Goal: Task Accomplishment & Management: Manage account settings

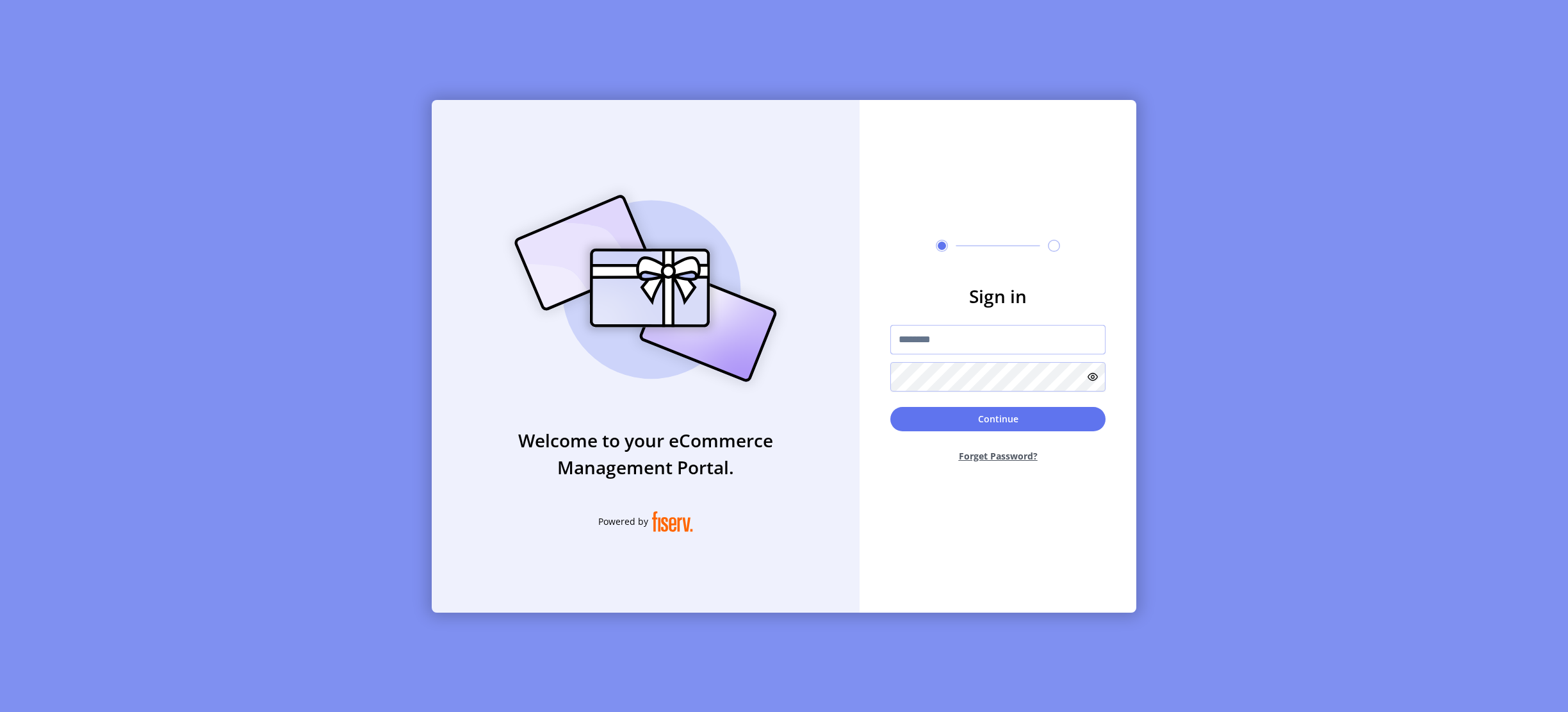
drag, startPoint x: 1095, startPoint y: 330, endPoint x: 1048, endPoint y: 338, distance: 47.7
click at [1095, 330] on input "text" at bounding box center [998, 339] width 215 height 30
click at [926, 414] on button "Continue" at bounding box center [998, 419] width 215 height 24
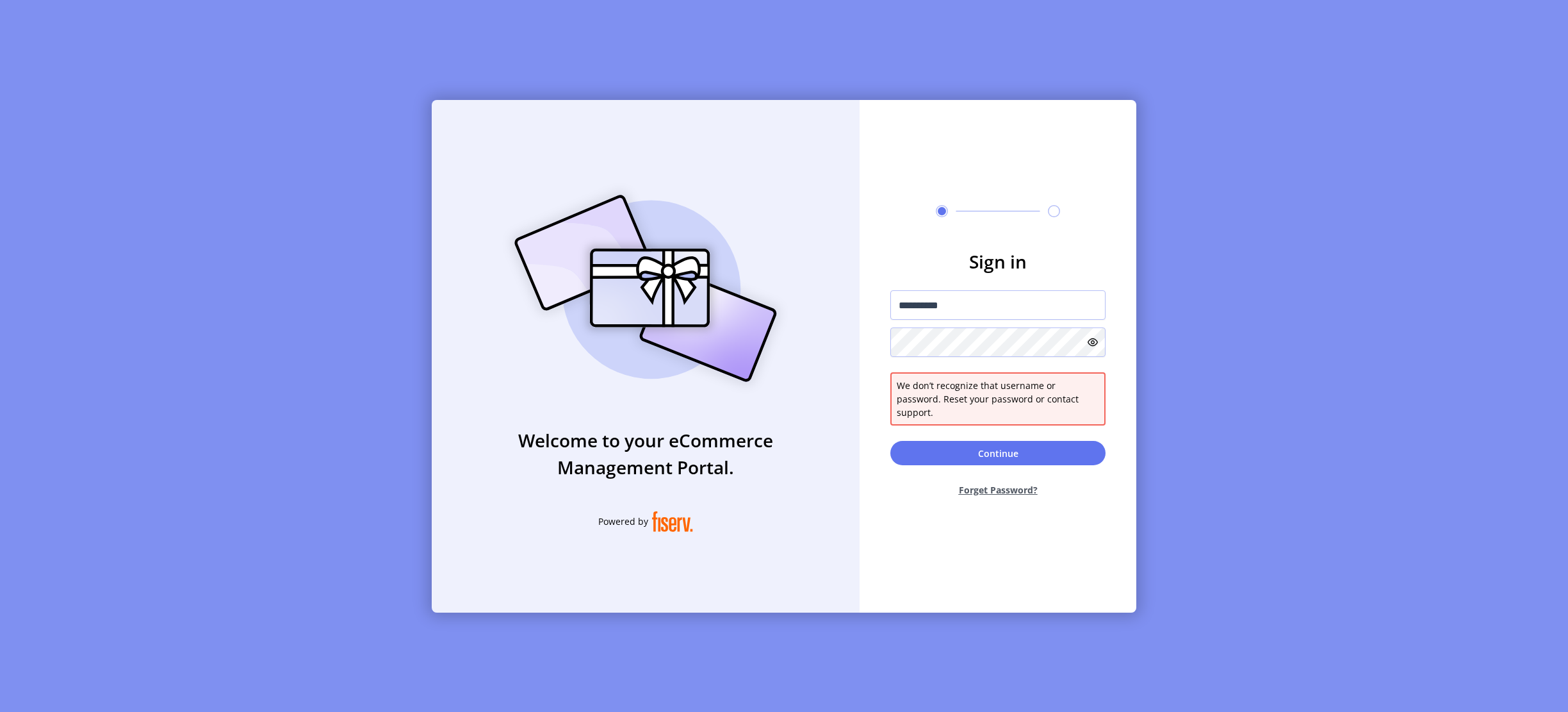
click at [1097, 347] on icon at bounding box center [1093, 342] width 11 height 11
click at [914, 314] on input "**********" at bounding box center [998, 305] width 215 height 30
click at [918, 312] on input "**********" at bounding box center [998, 305] width 215 height 30
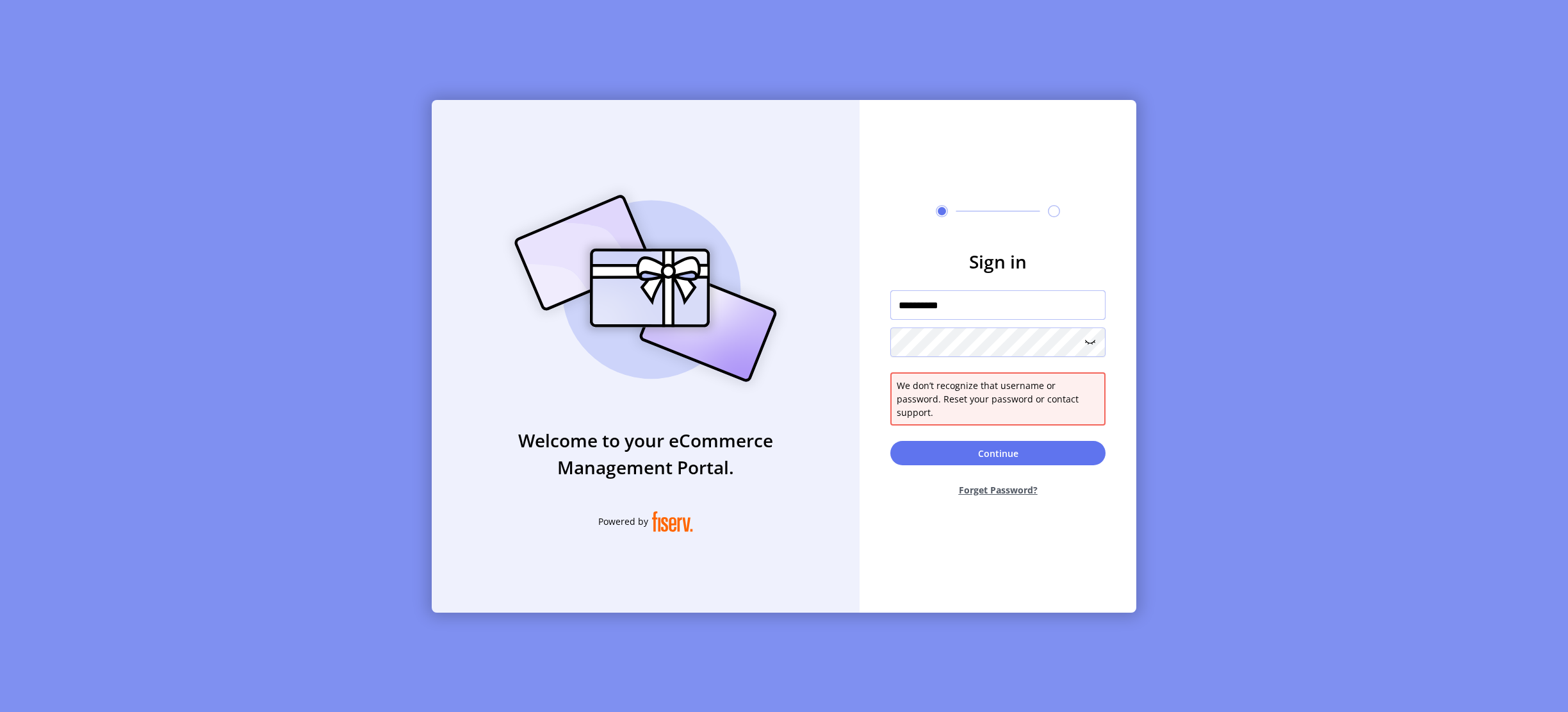
click at [947, 309] on input "**********" at bounding box center [998, 305] width 215 height 30
drag, startPoint x: 934, startPoint y: 312, endPoint x: 848, endPoint y: 315, distance: 86.1
click at [848, 315] on div "**********" at bounding box center [784, 356] width 704 height 513
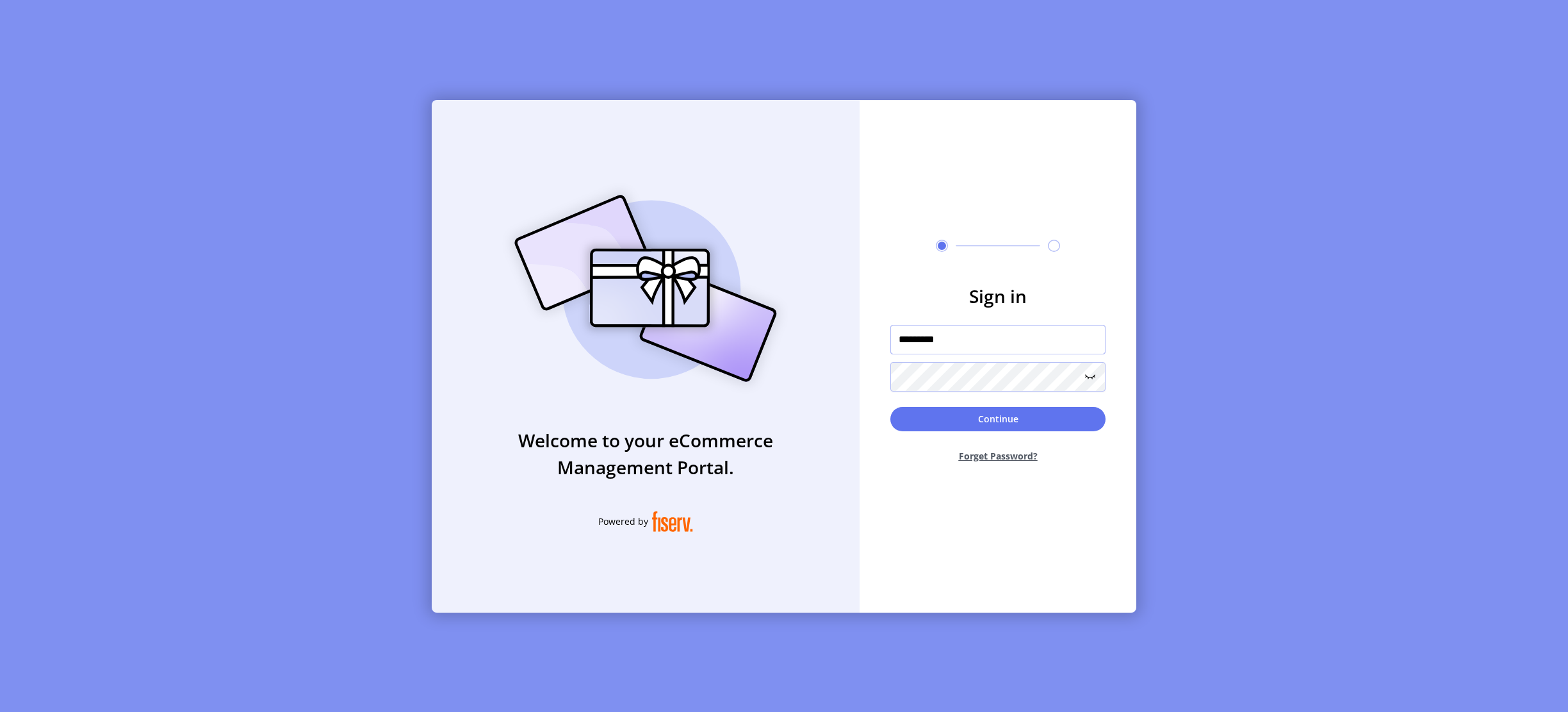
type input "*********"
click at [891, 407] on button "Continue" at bounding box center [998, 419] width 215 height 24
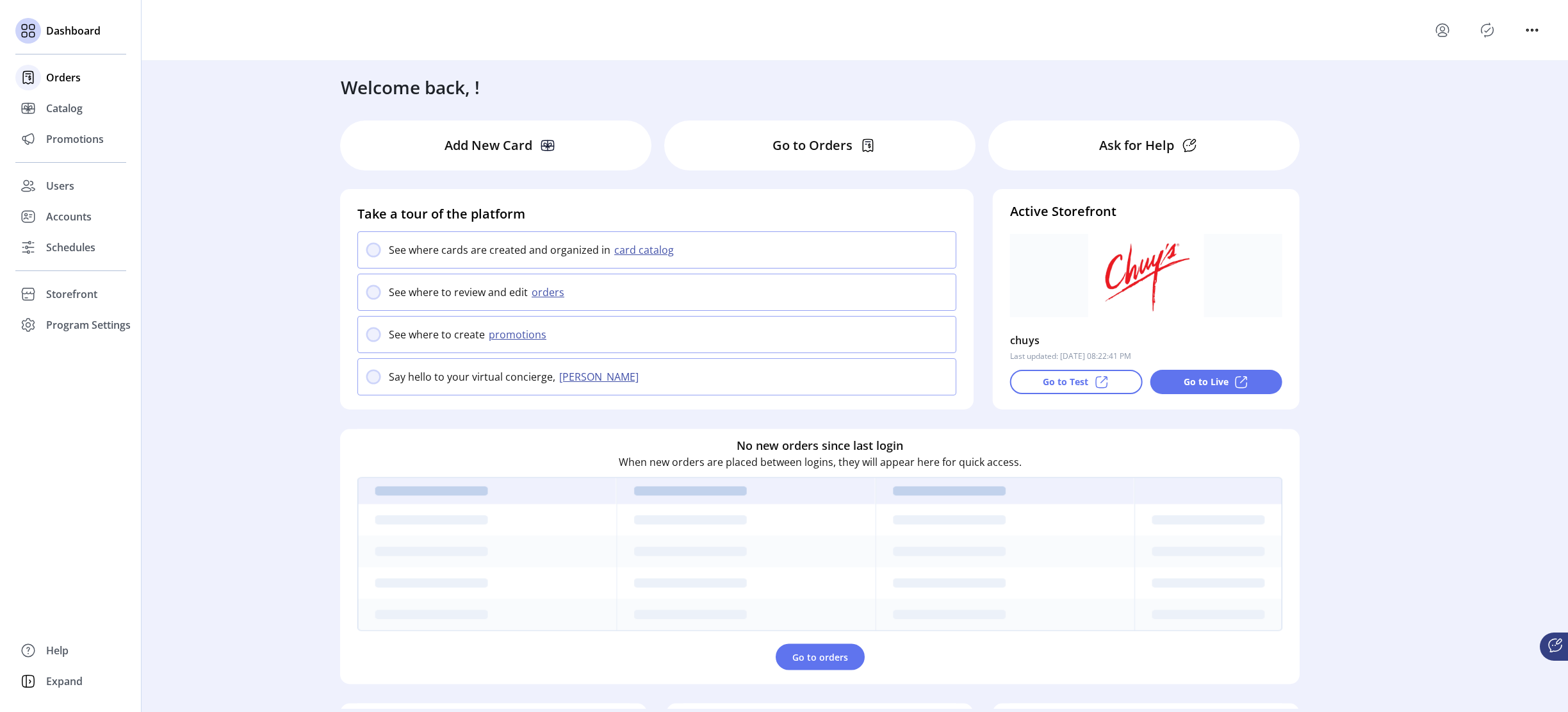
click at [36, 83] on icon at bounding box center [28, 77] width 20 height 20
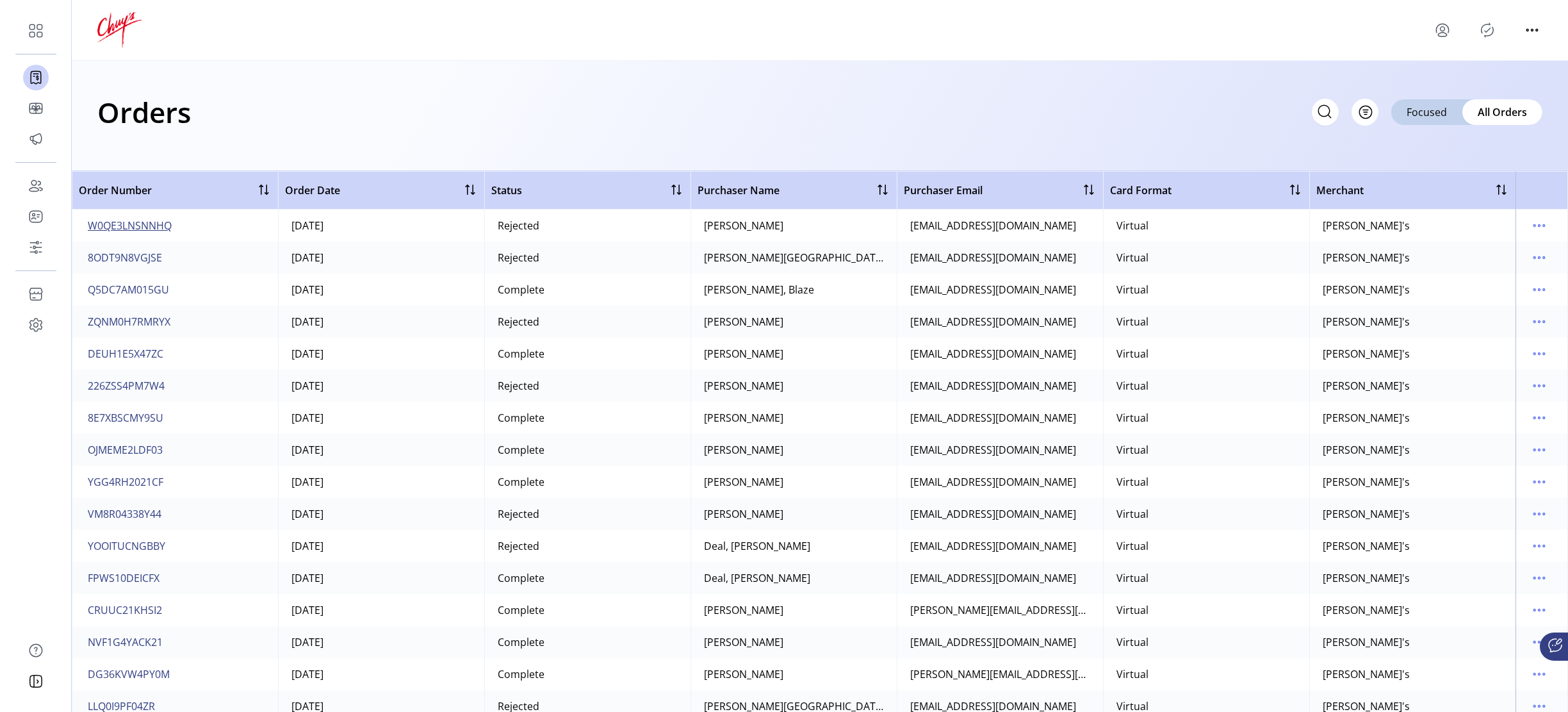
click at [148, 228] on span "W0QE3LNSNNHQ" at bounding box center [129, 225] width 84 height 15
click at [145, 260] on span "8ODT9N8VGJSE" at bounding box center [125, 257] width 75 height 15
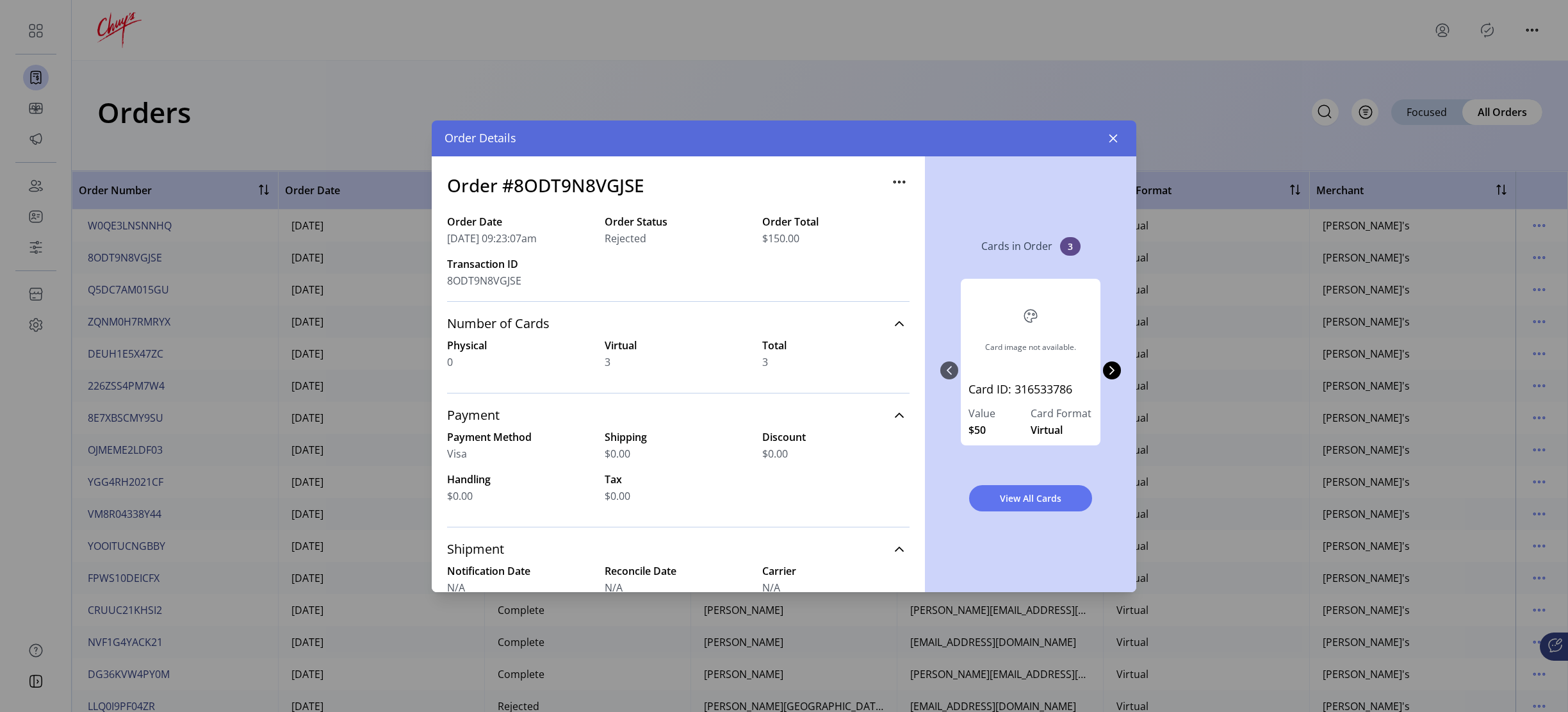
drag, startPoint x: 219, startPoint y: 286, endPoint x: 205, endPoint y: 291, distance: 14.9
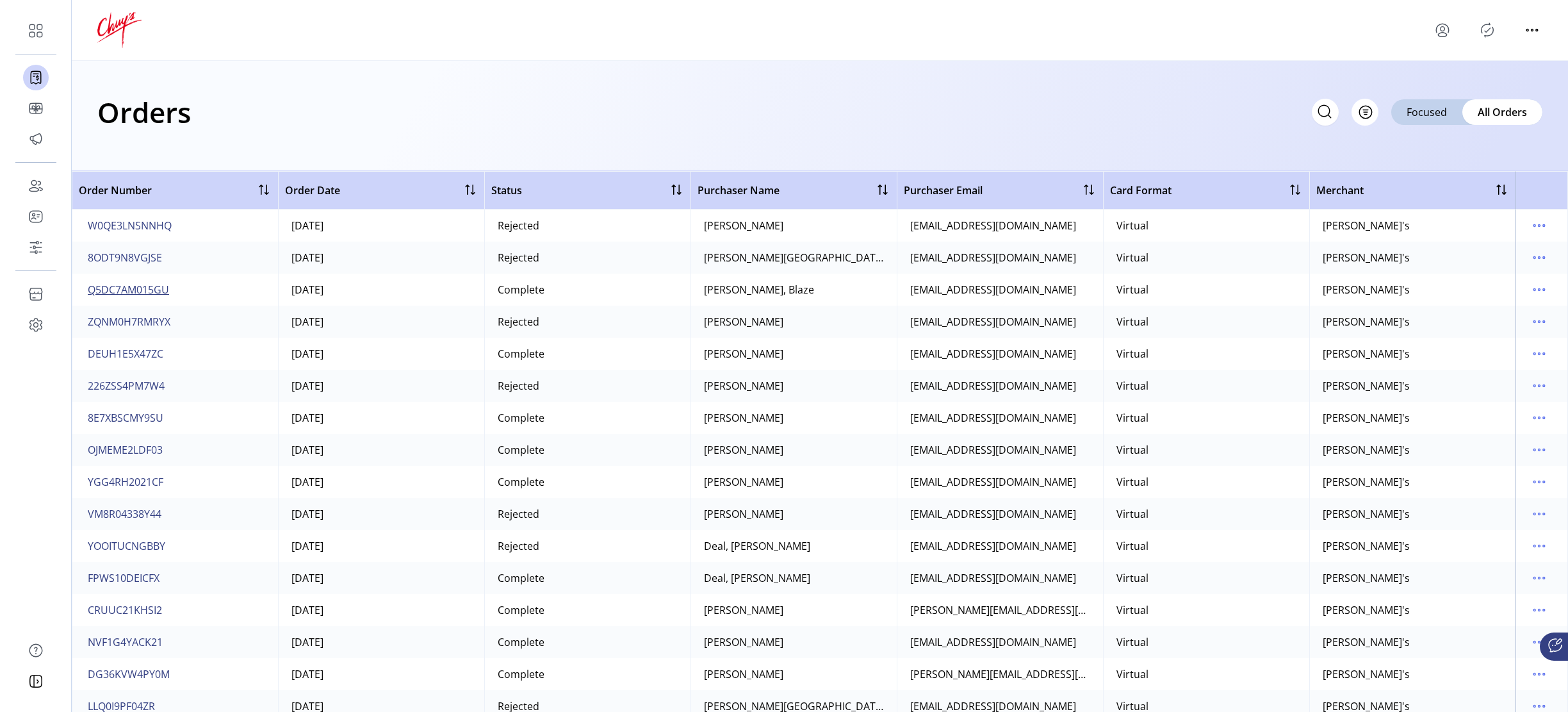
click at [136, 293] on span "Q5DC7AM015GU" at bounding box center [128, 289] width 81 height 15
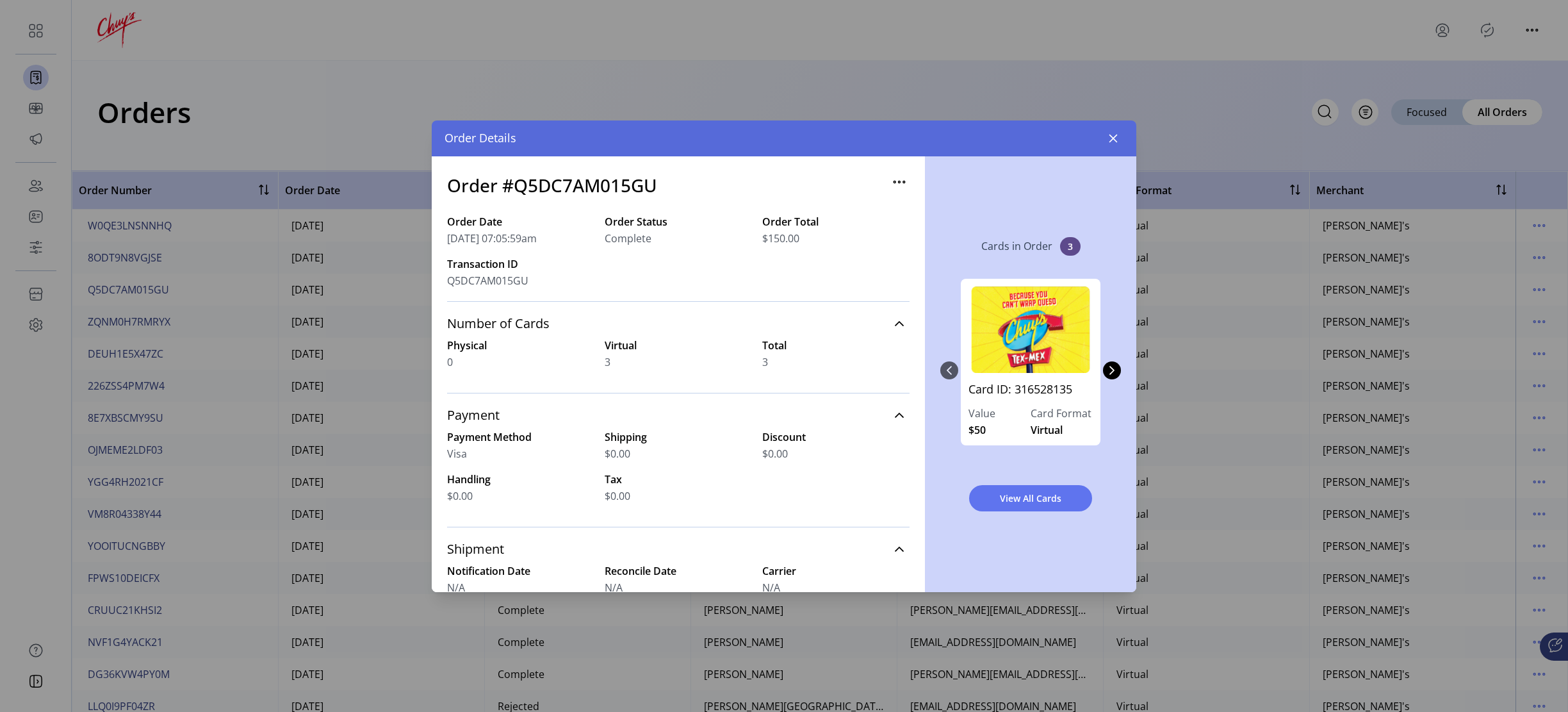
click at [893, 182] on icon "button" at bounding box center [894, 182] width 2 height 2
click at [1039, 191] on div "Cards in Order 3 Card ID: 316528135 Value $50 Card Format Virtual Card ID: 3165…" at bounding box center [1031, 374] width 211 height 436
click at [1016, 493] on span "View All Cards" at bounding box center [1031, 498] width 90 height 13
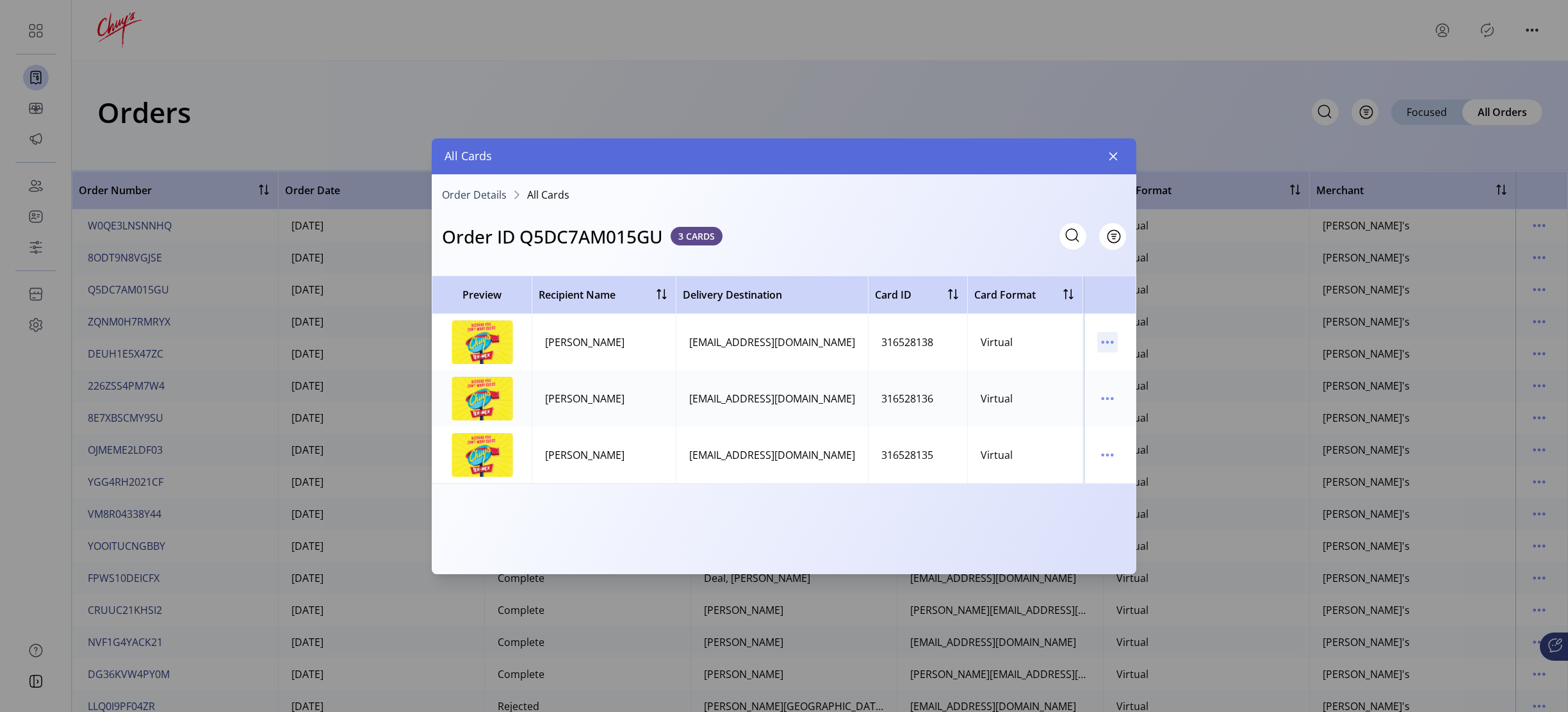
click at [1108, 336] on icon "menu" at bounding box center [1107, 342] width 20 height 20
click at [1125, 363] on span "View Card Details" at bounding box center [1161, 367] width 106 height 11
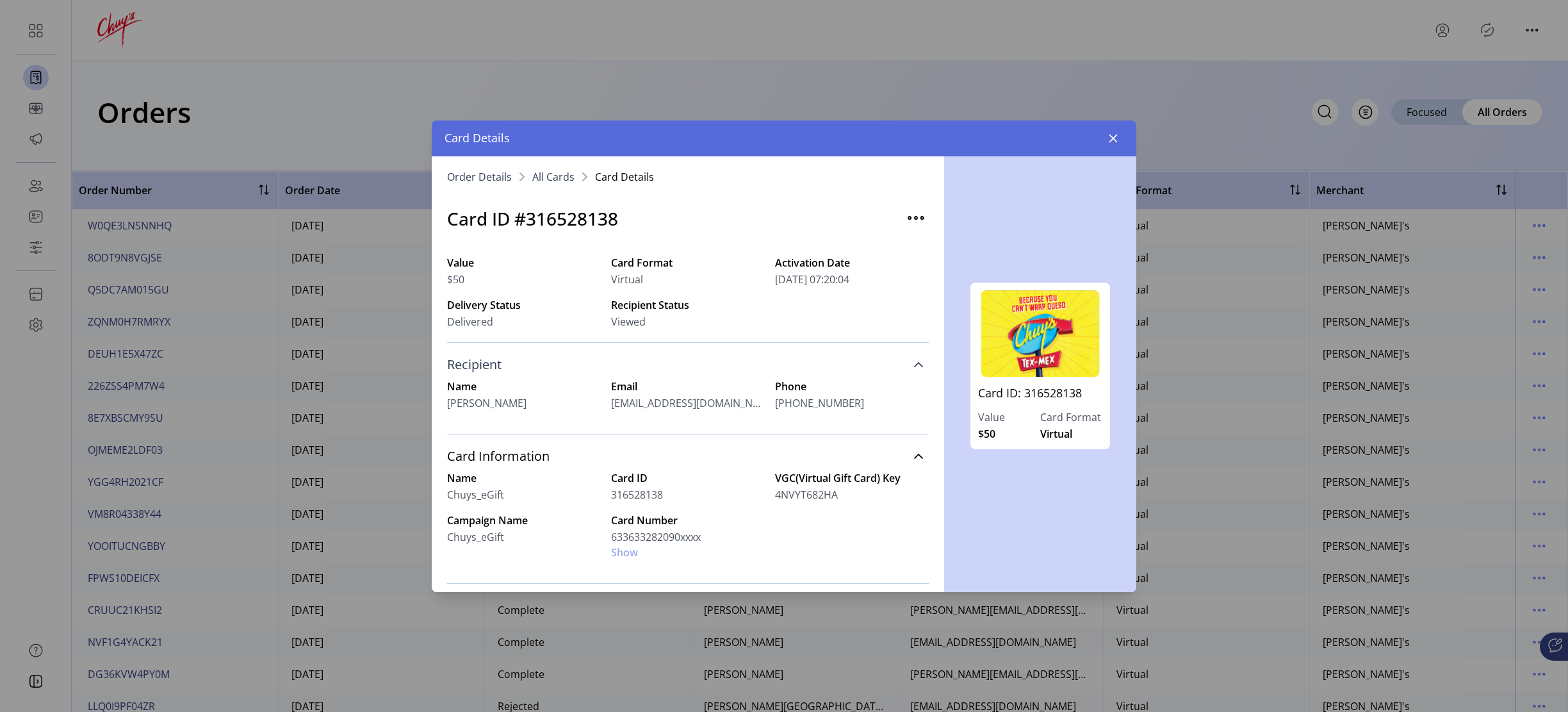
scroll to position [115, 0]
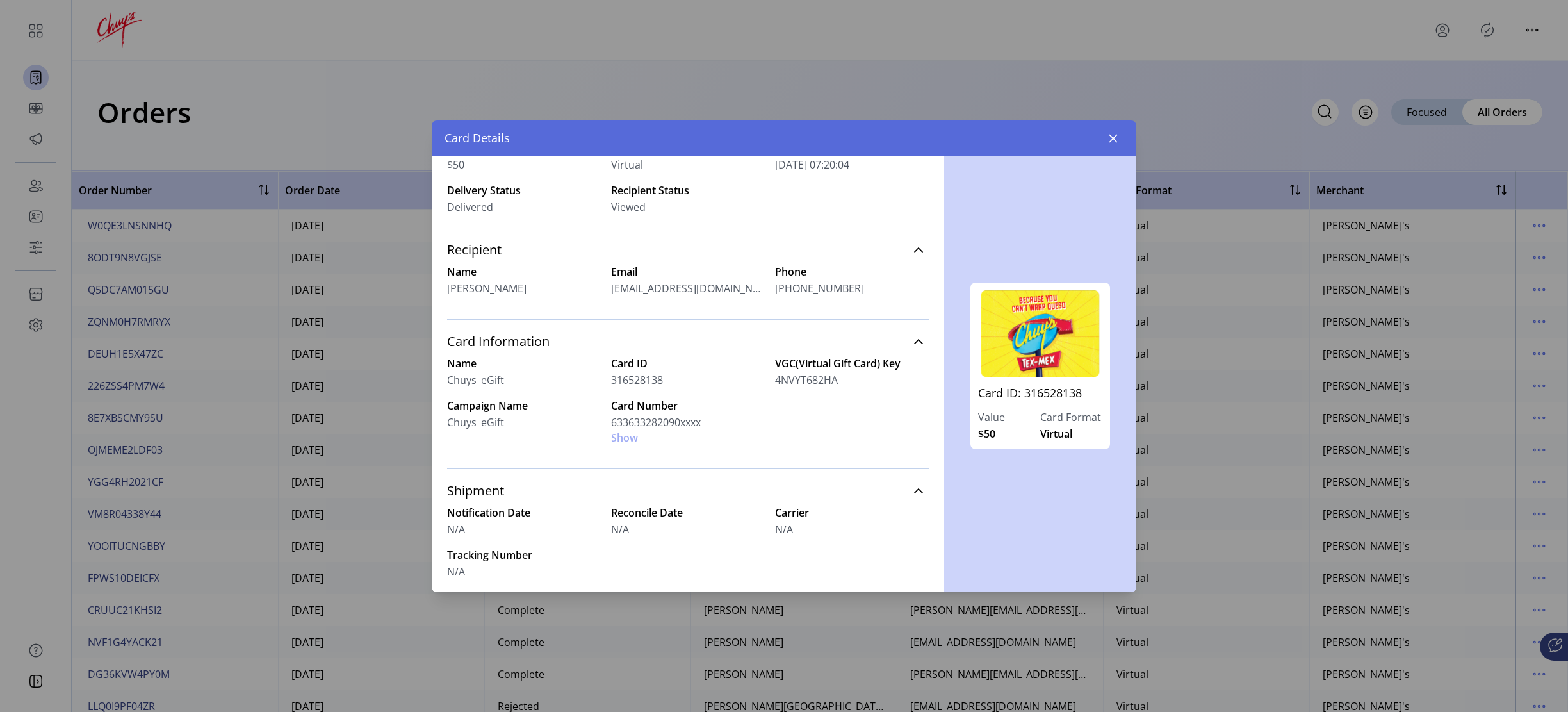
click at [625, 437] on div "Card Number 633633282090xxxx Show" at bounding box center [688, 421] width 154 height 48
click at [621, 439] on div "Card Number 633633282090xxxx Show" at bounding box center [688, 421] width 154 height 48
click at [640, 440] on div "Card Number 633633282090xxxx Show" at bounding box center [688, 421] width 154 height 48
click at [626, 441] on div "Card Number 633633282090xxxx Show" at bounding box center [688, 421] width 154 height 48
click at [621, 437] on div "Card Number 633633282090xxxx Show" at bounding box center [688, 421] width 154 height 48
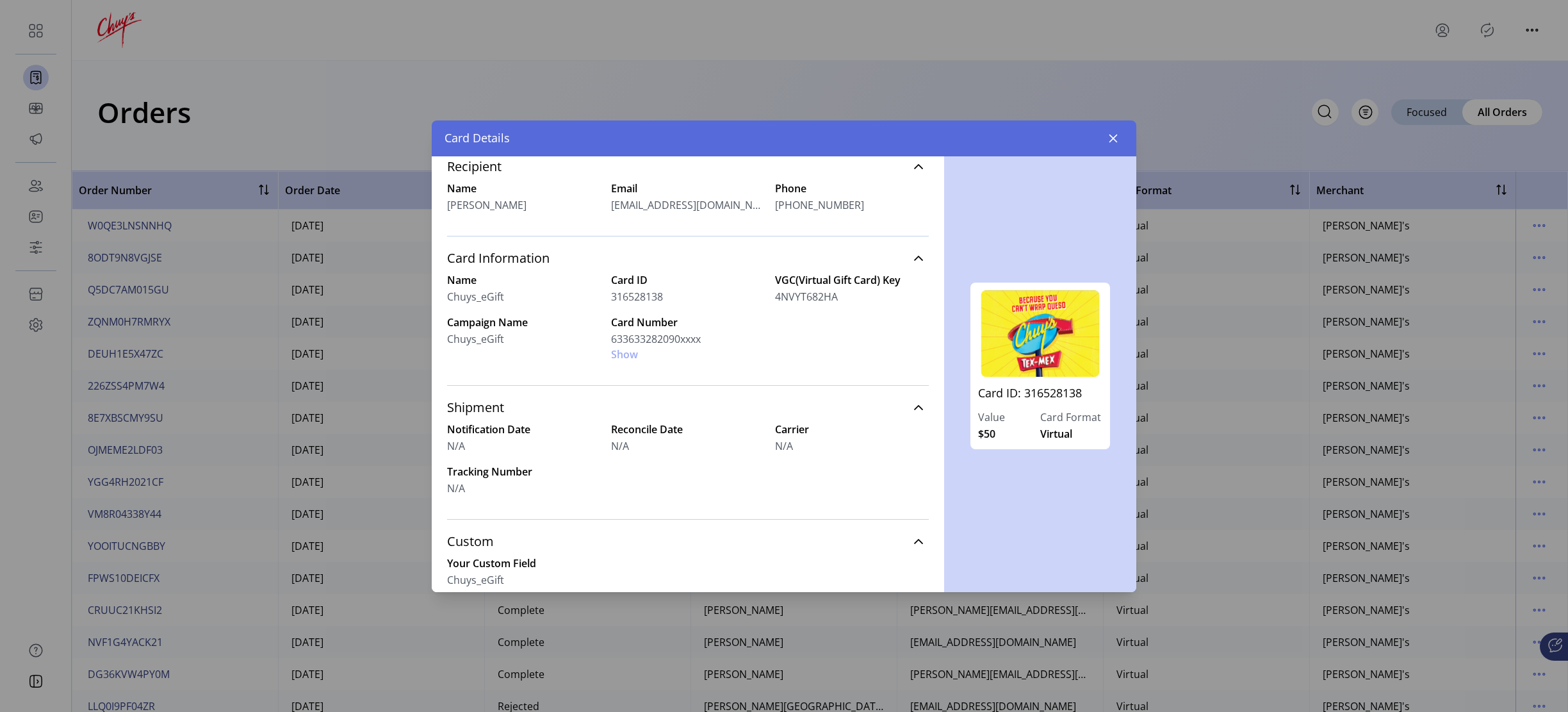
scroll to position [202, 0]
click at [626, 352] on div "Card Number 633633282090xxxx Show" at bounding box center [688, 335] width 154 height 48
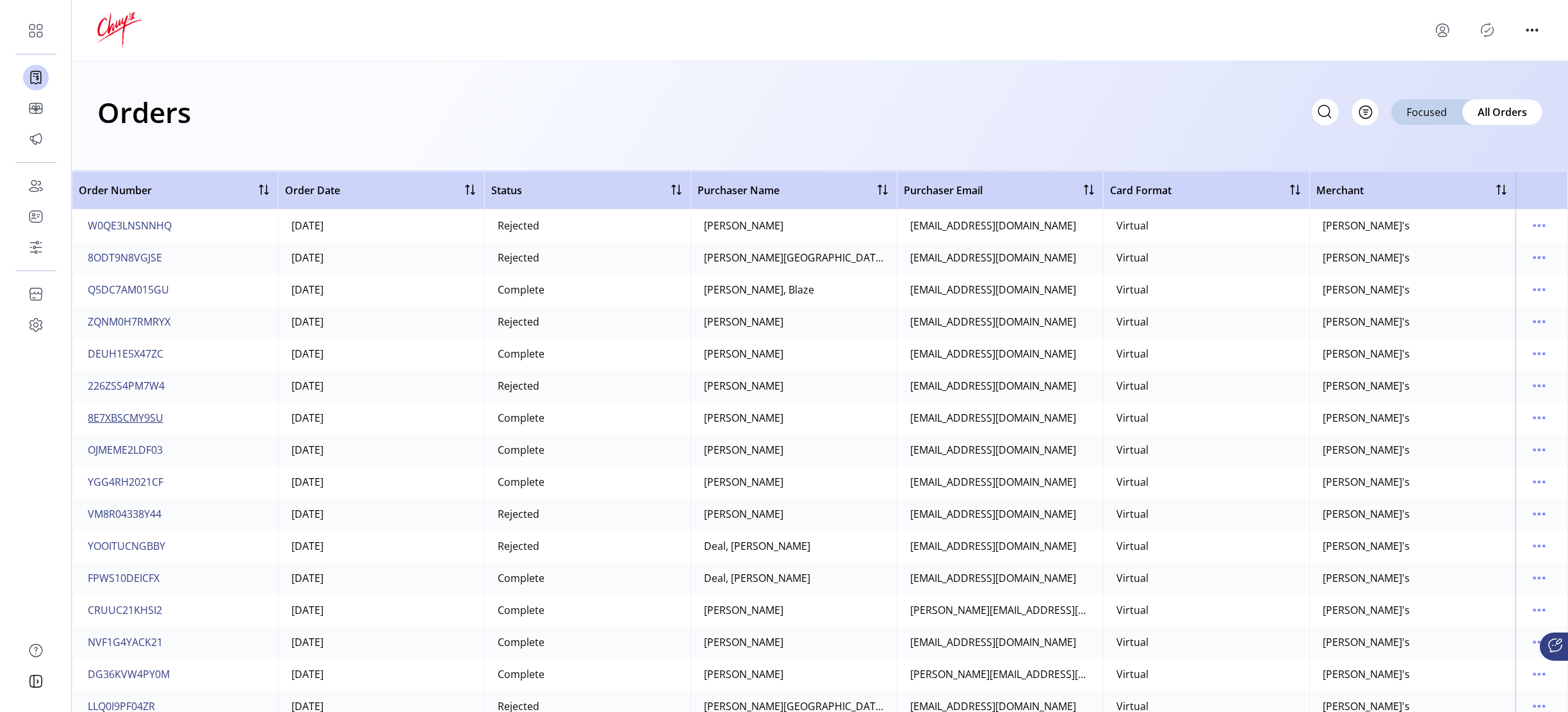
click at [134, 413] on span "8E7XBSCMY9SU" at bounding box center [125, 417] width 75 height 15
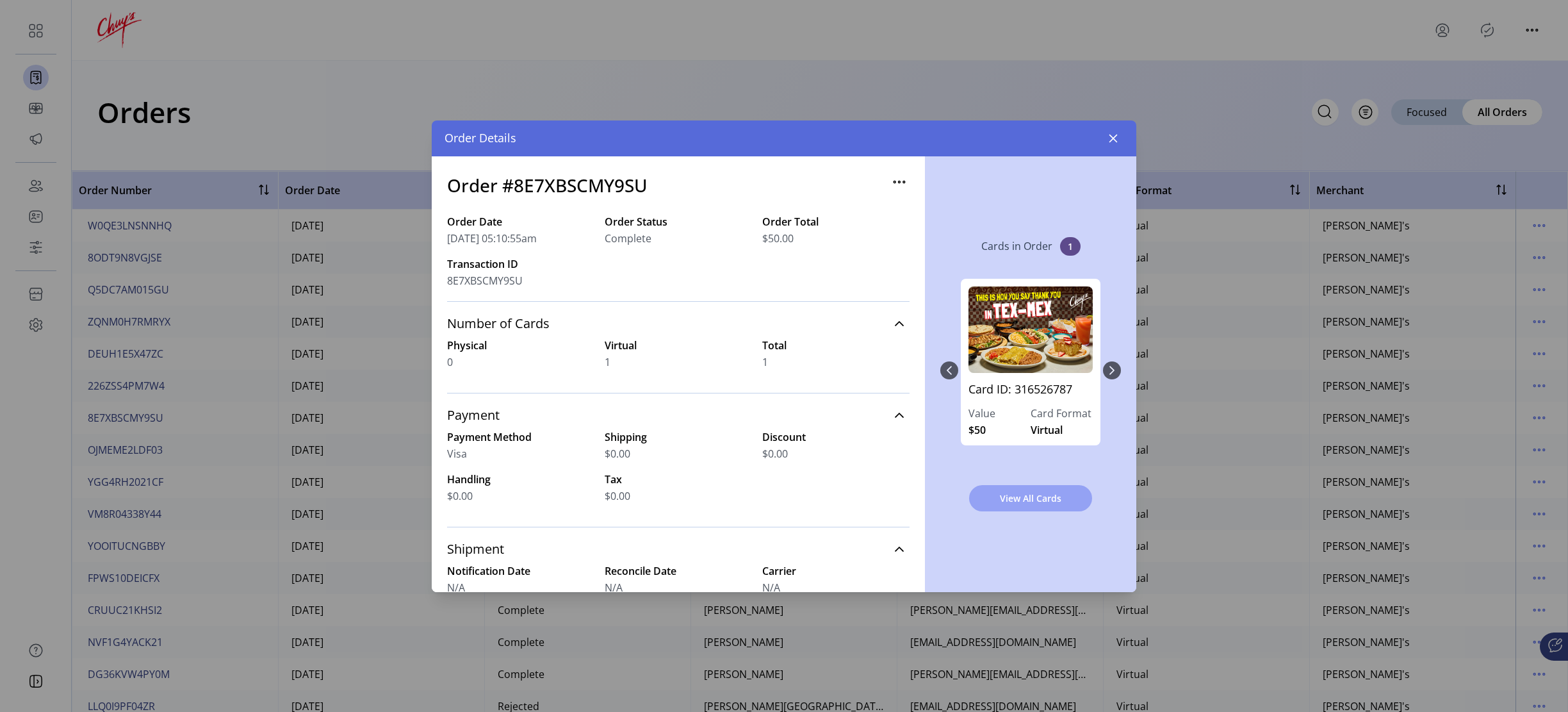
click at [1049, 489] on button "View All Cards" at bounding box center [1031, 498] width 123 height 26
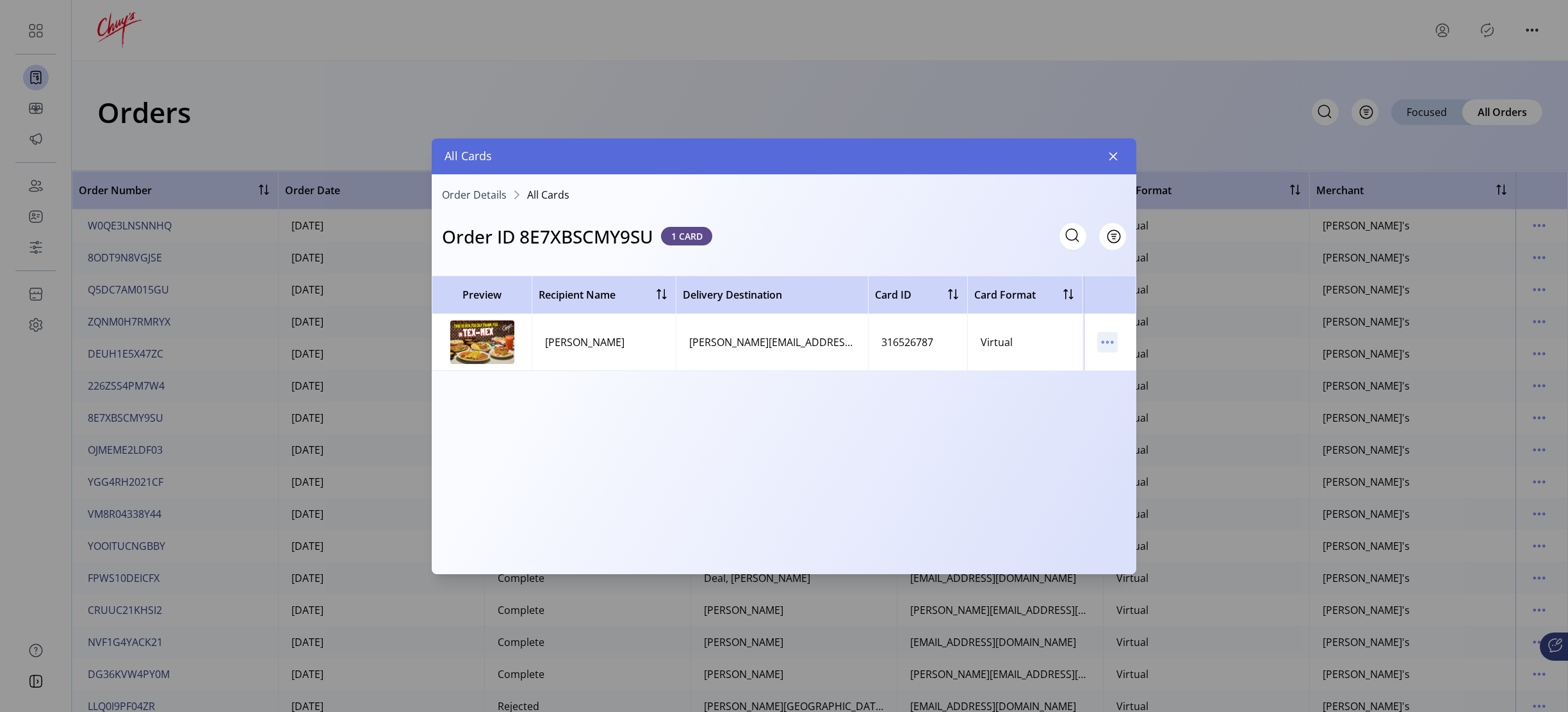
click at [1110, 347] on icon "menu" at bounding box center [1107, 342] width 20 height 20
click at [1119, 365] on span "View Card Details" at bounding box center [1161, 367] width 106 height 11
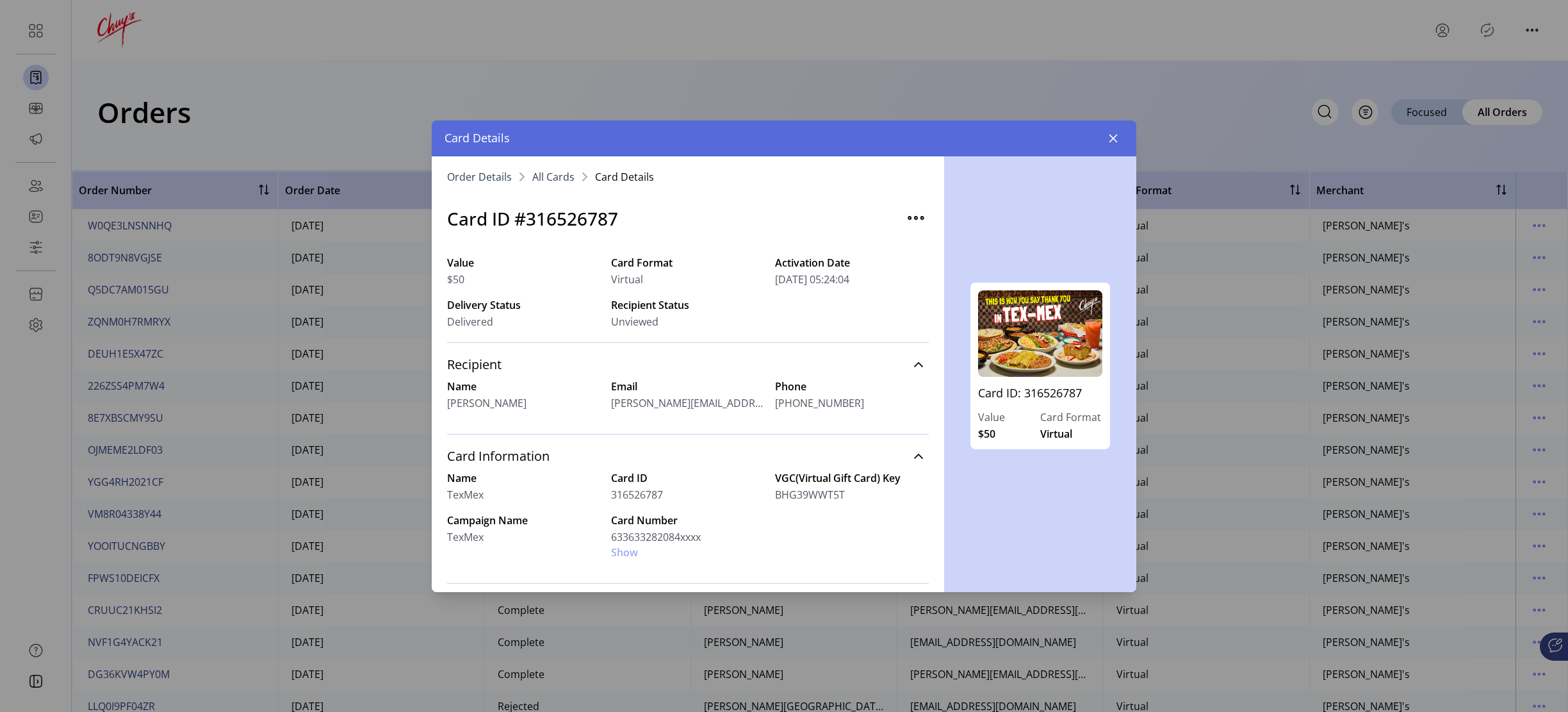
click at [627, 552] on div "Card Number 633633282084xxxx Show" at bounding box center [688, 536] width 154 height 48
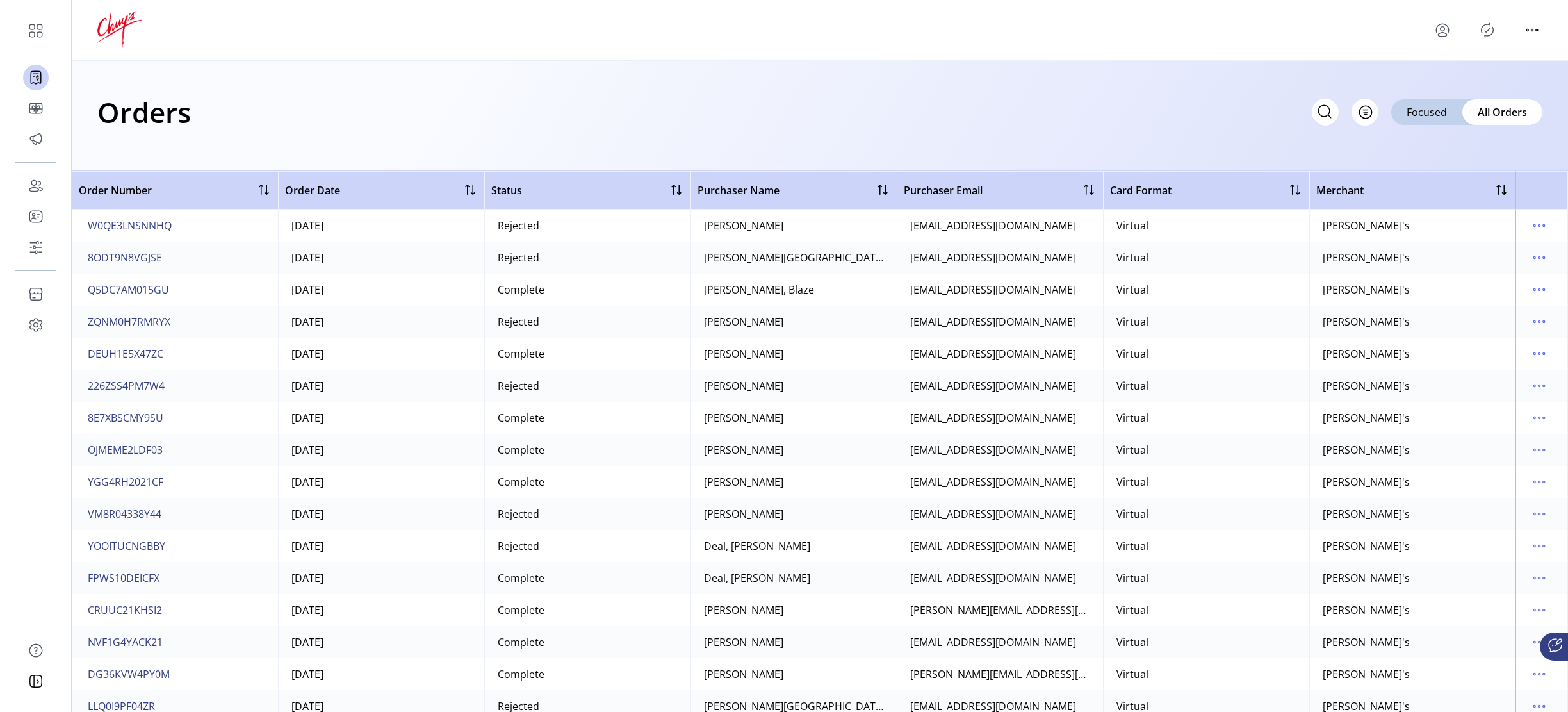
click at [121, 580] on span "FPWS10DEICFX" at bounding box center [123, 577] width 72 height 15
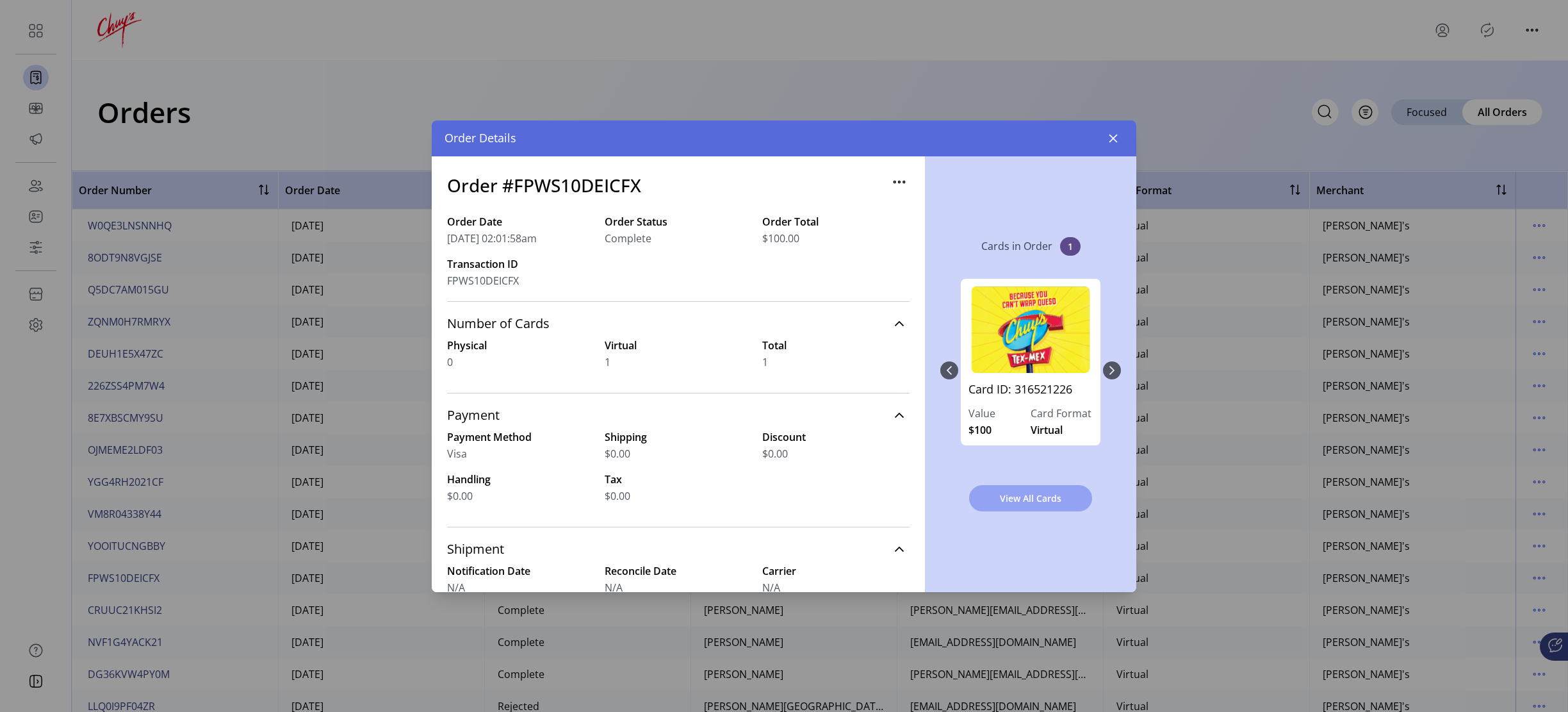
click at [1004, 488] on button "View All Cards" at bounding box center [1031, 498] width 123 height 26
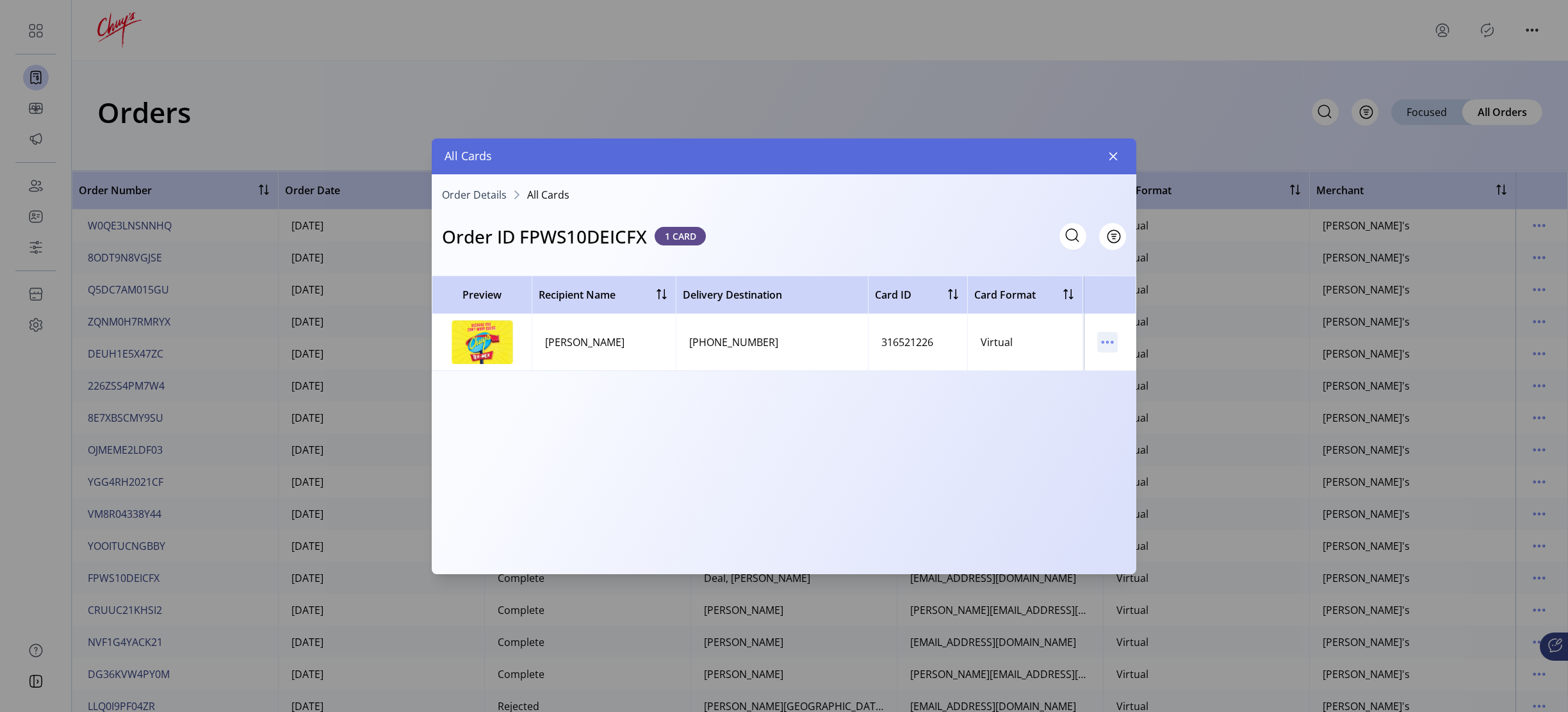
click at [1105, 341] on icon "menu" at bounding box center [1107, 342] width 20 height 20
drag, startPoint x: 1124, startPoint y: 363, endPoint x: 1115, endPoint y: 361, distance: 9.2
click at [1124, 363] on span "View Card Details" at bounding box center [1161, 367] width 106 height 11
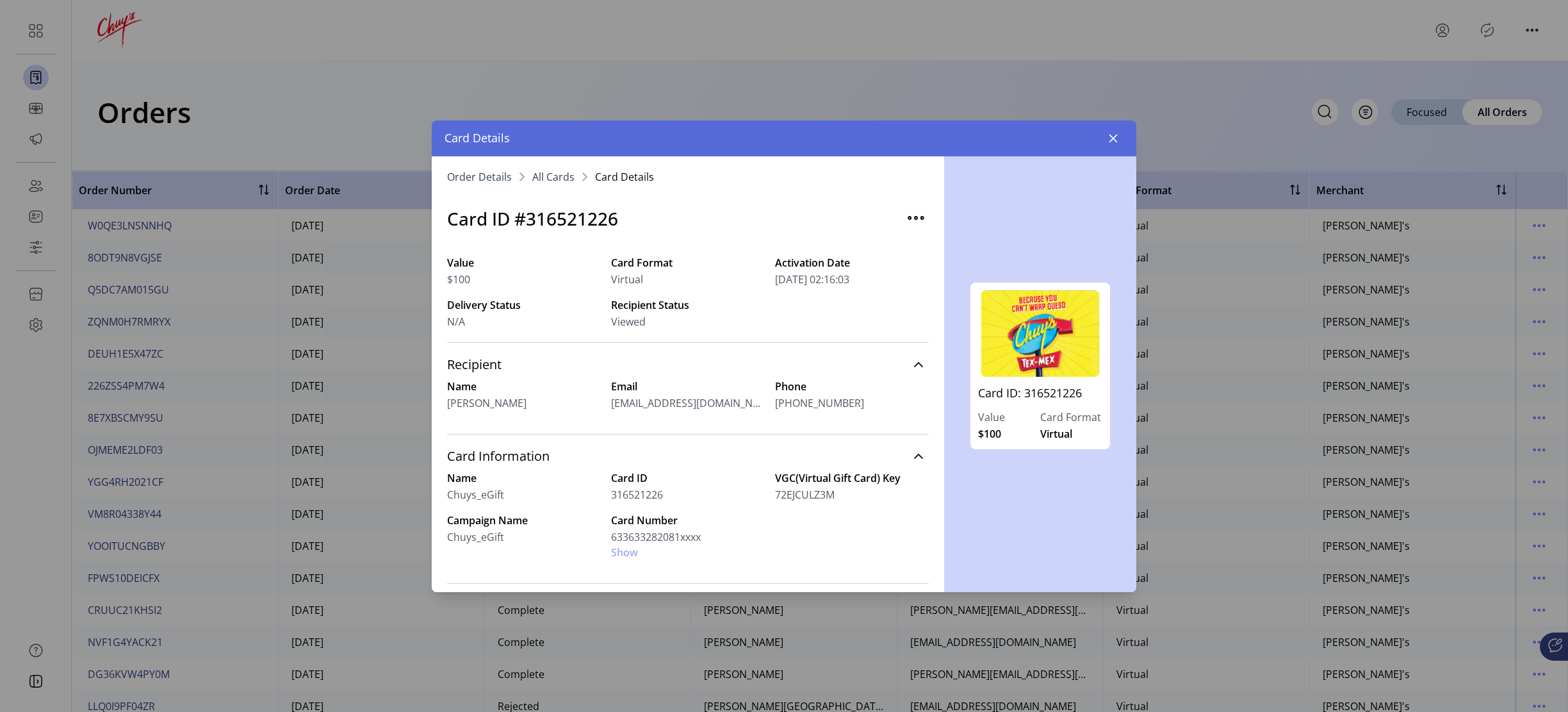
click at [627, 553] on div "Card Number 633633282081xxxx Show" at bounding box center [688, 536] width 154 height 48
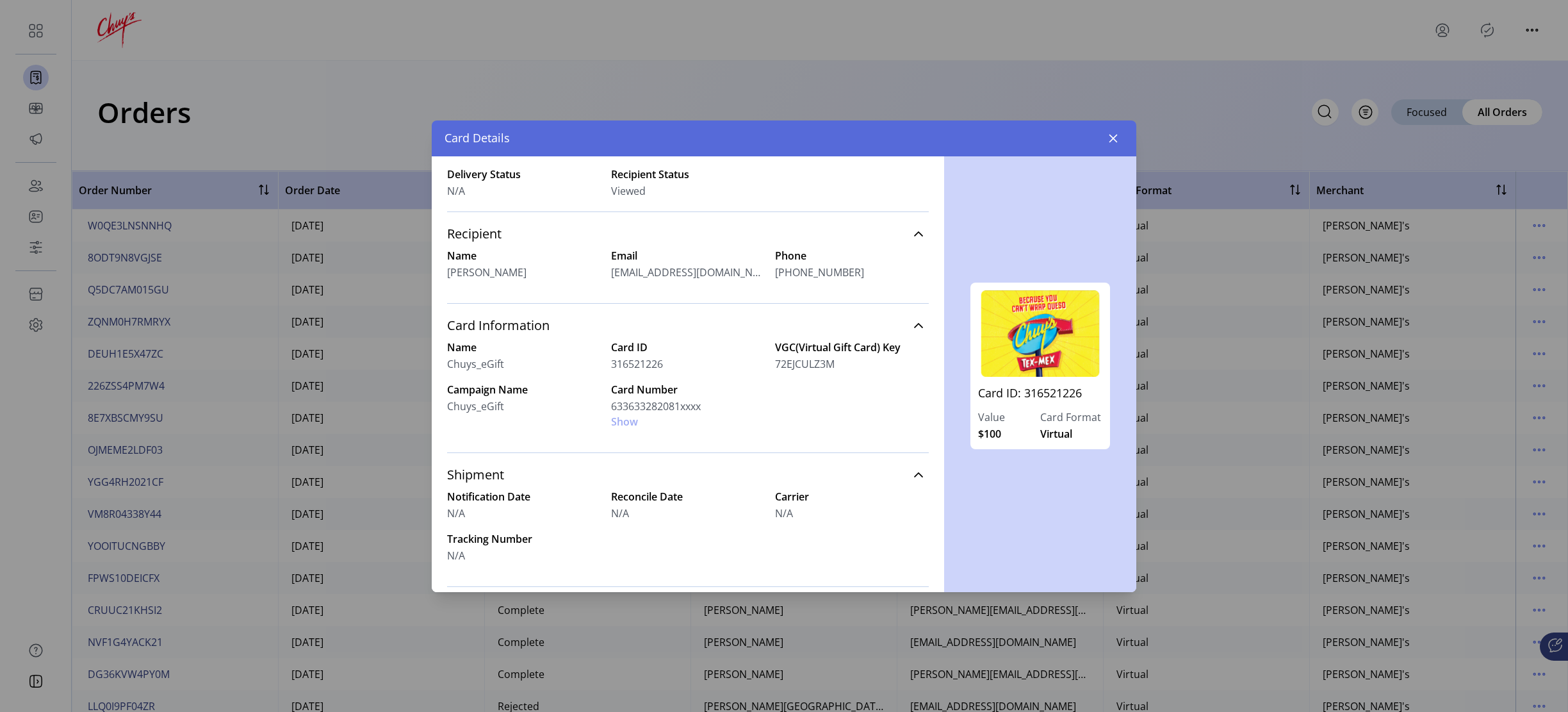
scroll to position [131, 0]
drag, startPoint x: 658, startPoint y: 418, endPoint x: 603, endPoint y: 419, distance: 55.0
click at [597, 416] on div "Name [PERSON_NAME] Card ID 316521226 VGC(Virtual Gift Card) Key 72EJCULZ3M Camp…" at bounding box center [688, 384] width 482 height 90
drag, startPoint x: 660, startPoint y: 419, endPoint x: 667, endPoint y: 420, distance: 7.1
click at [660, 419] on div "Card Number 633633282081xxxx Show" at bounding box center [688, 405] width 154 height 48
